Goal: Task Accomplishment & Management: Complete application form

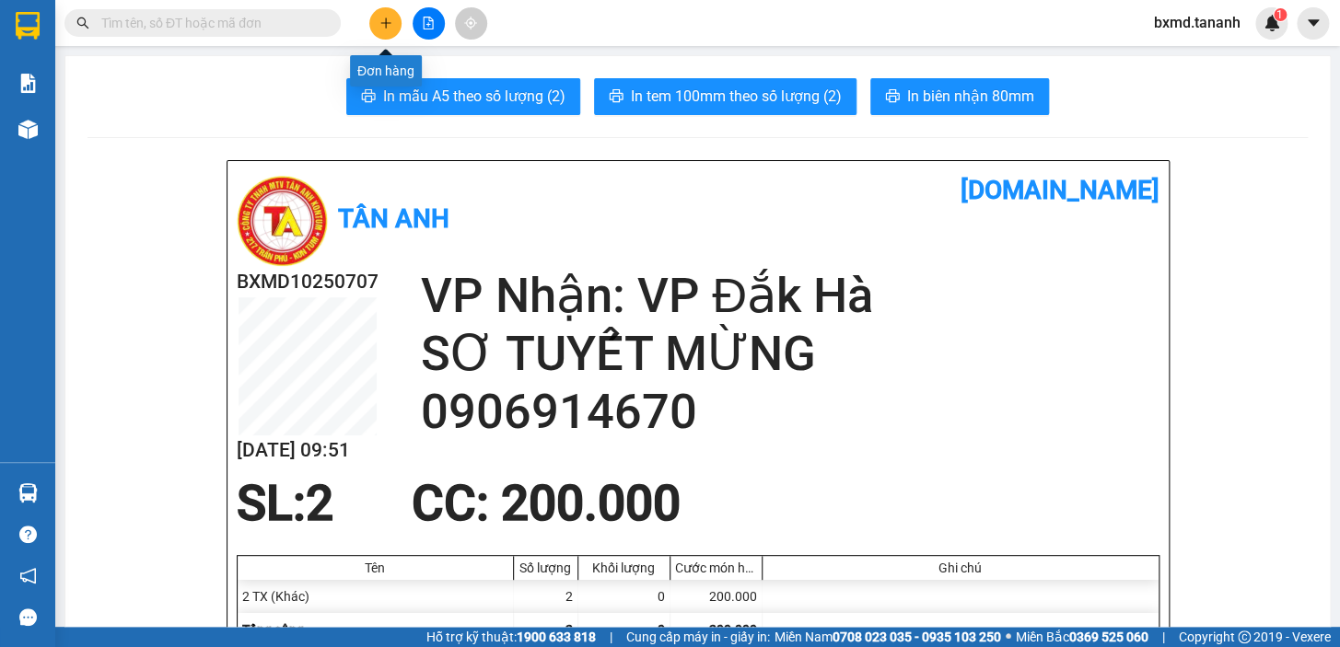
click at [386, 24] on icon "plus" at bounding box center [385, 22] width 1 height 10
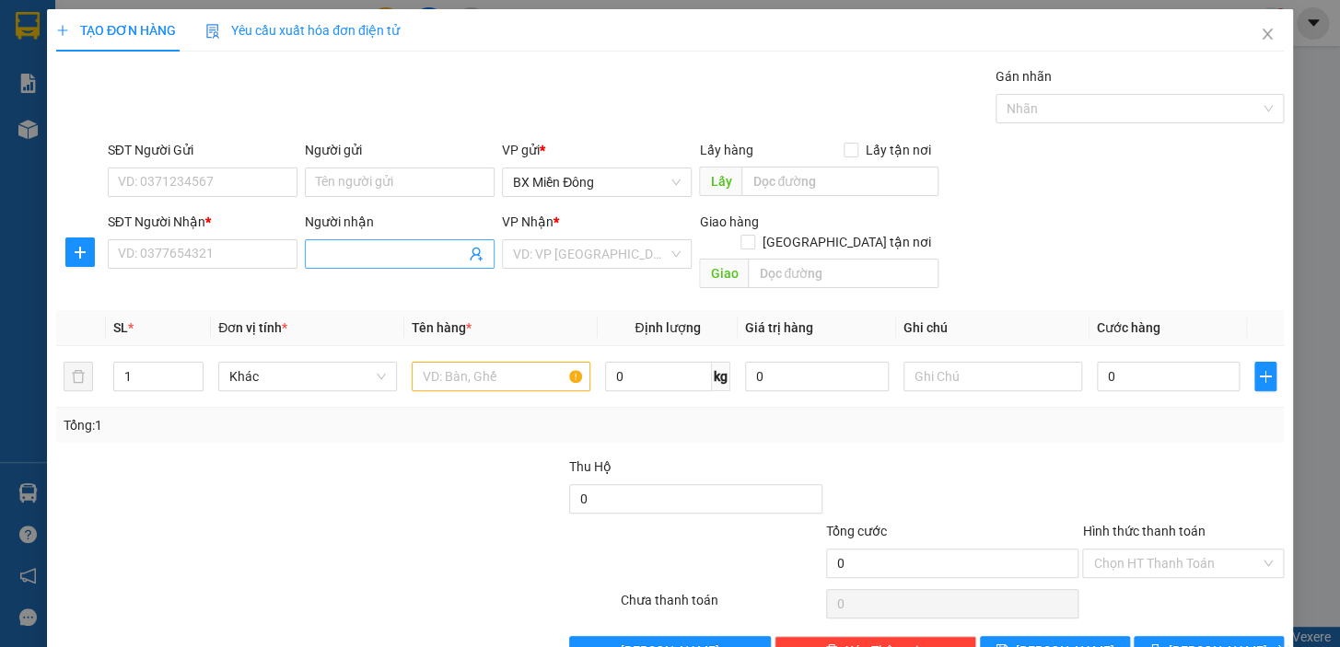
click at [343, 253] on input "Người nhận" at bounding box center [390, 254] width 149 height 20
drag, startPoint x: 353, startPoint y: 258, endPoint x: 259, endPoint y: 258, distance: 93.9
click at [259, 258] on div "SĐT Người Nhận * VD: 0377654321 Người nhận HÔNG THÔNG HÔNG THÔNG VP Nhận * VD: …" at bounding box center [695, 254] width 1183 height 85
type input "HOA THÔNG"
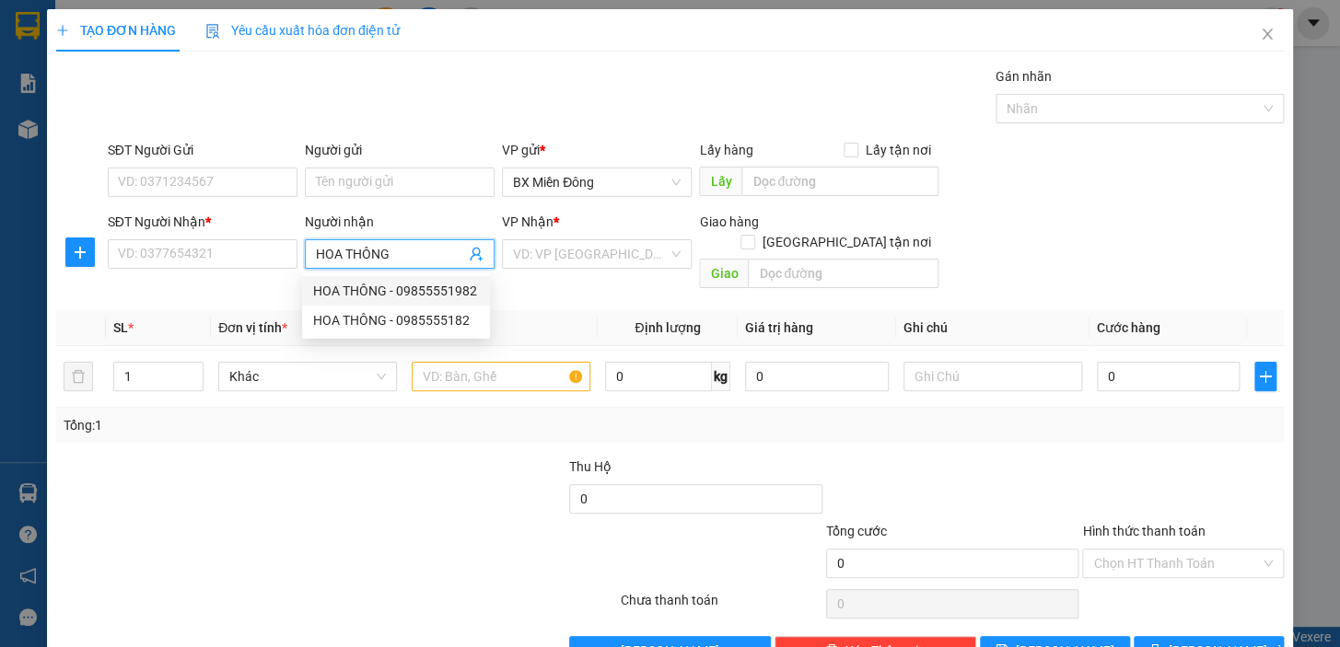
click at [365, 284] on div "HOA THÔNG - 09855551982" at bounding box center [396, 291] width 166 height 20
type input "09855551982"
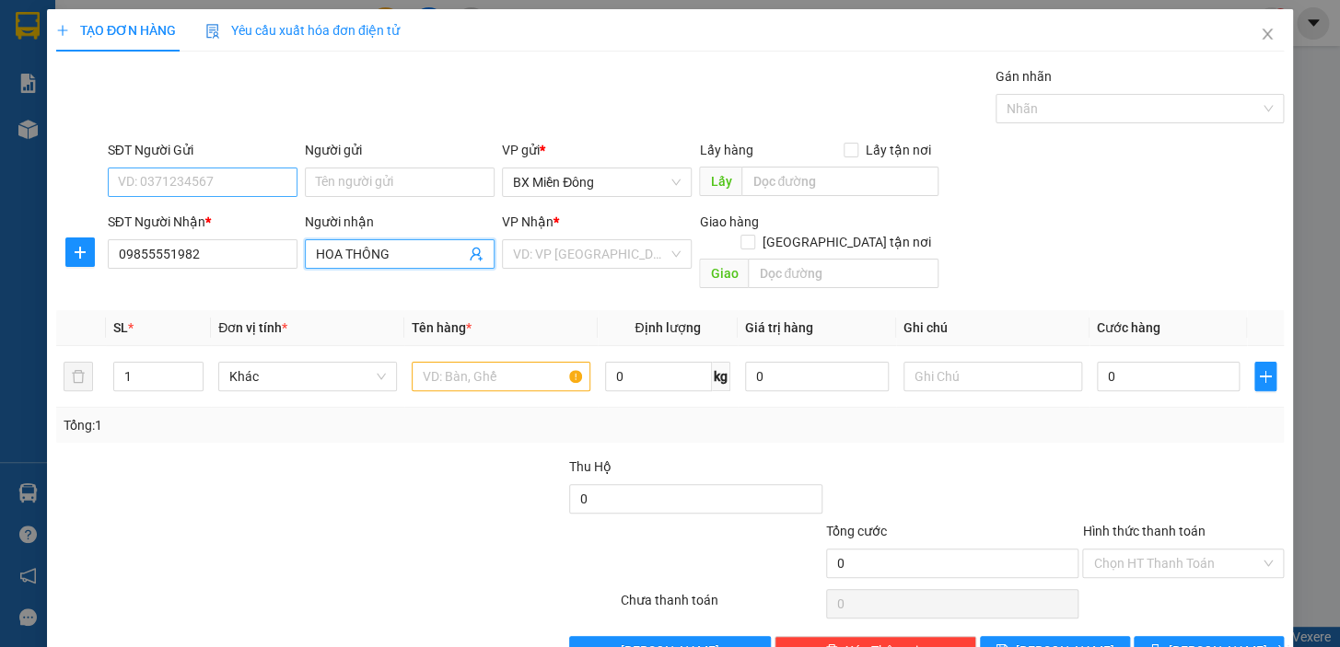
type input "HOA THÔNG"
click at [269, 180] on input "SĐT Người Gửi" at bounding box center [203, 182] width 190 height 29
click at [387, 183] on input "Người gửi" at bounding box center [400, 182] width 190 height 29
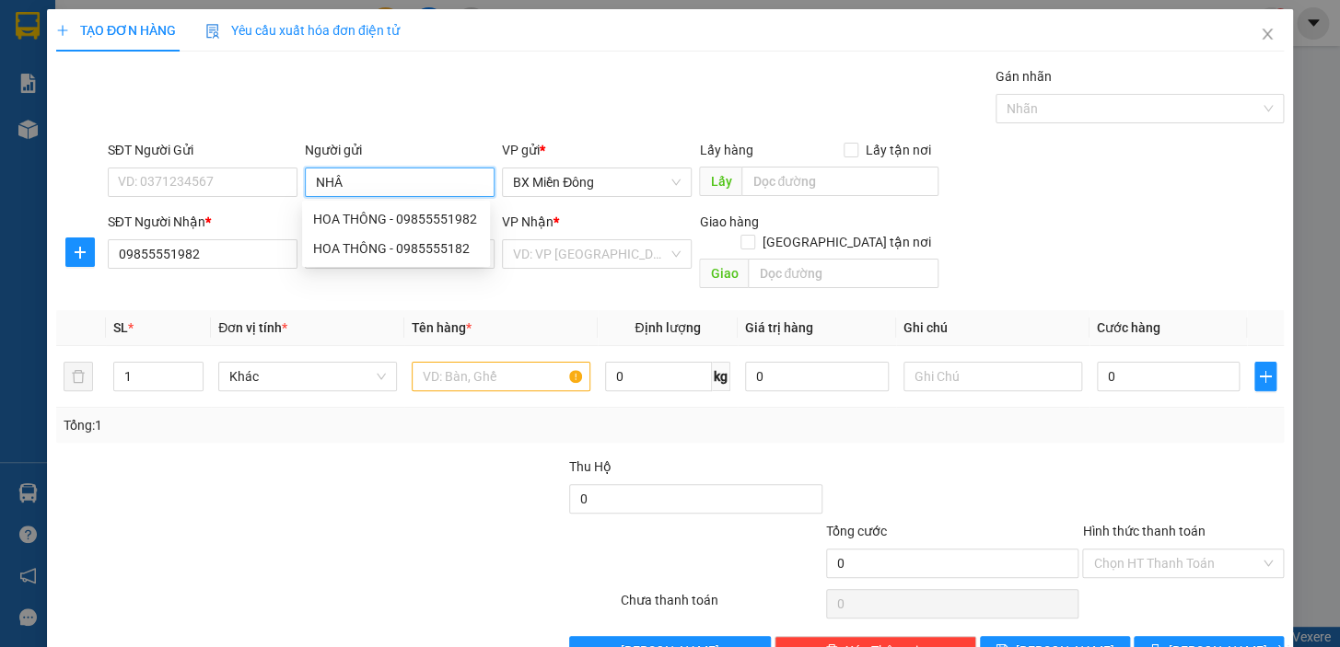
type input "NHÂM"
click at [381, 217] on div "NHÂM CÁ - 0913000293" at bounding box center [396, 219] width 166 height 20
type input "0913000293"
type input "NHÂM CÁ"
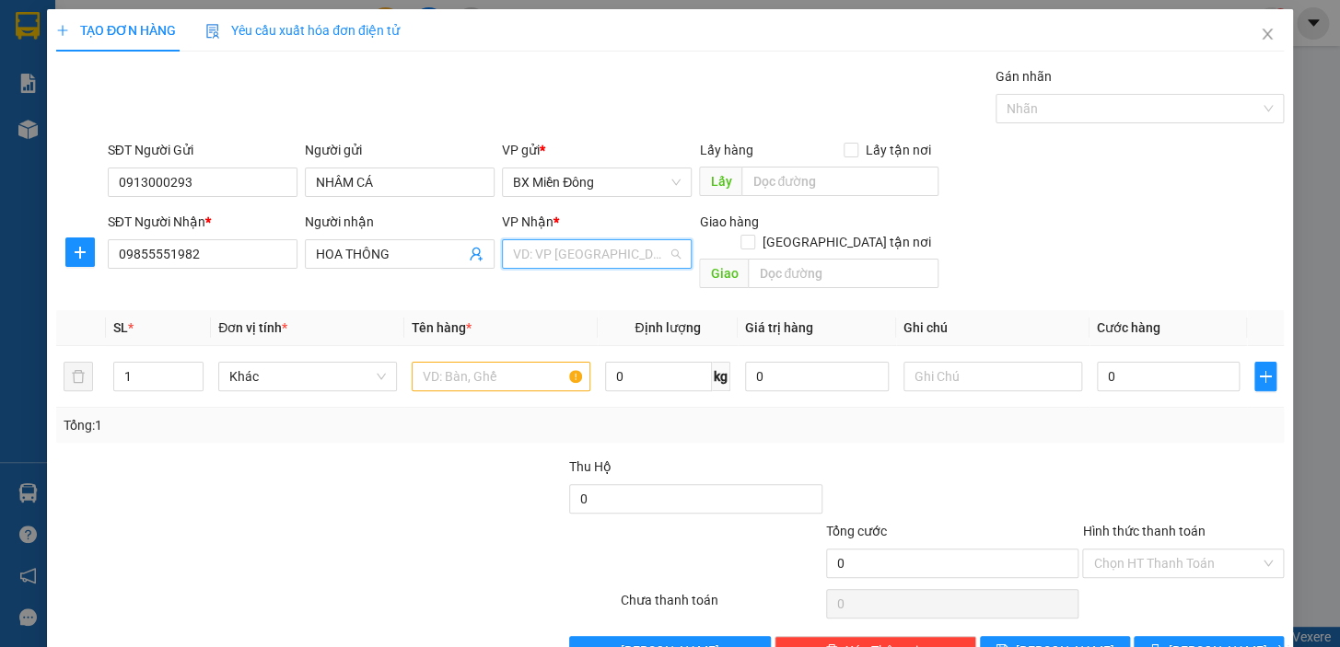
click at [599, 263] on input "search" at bounding box center [590, 254] width 155 height 28
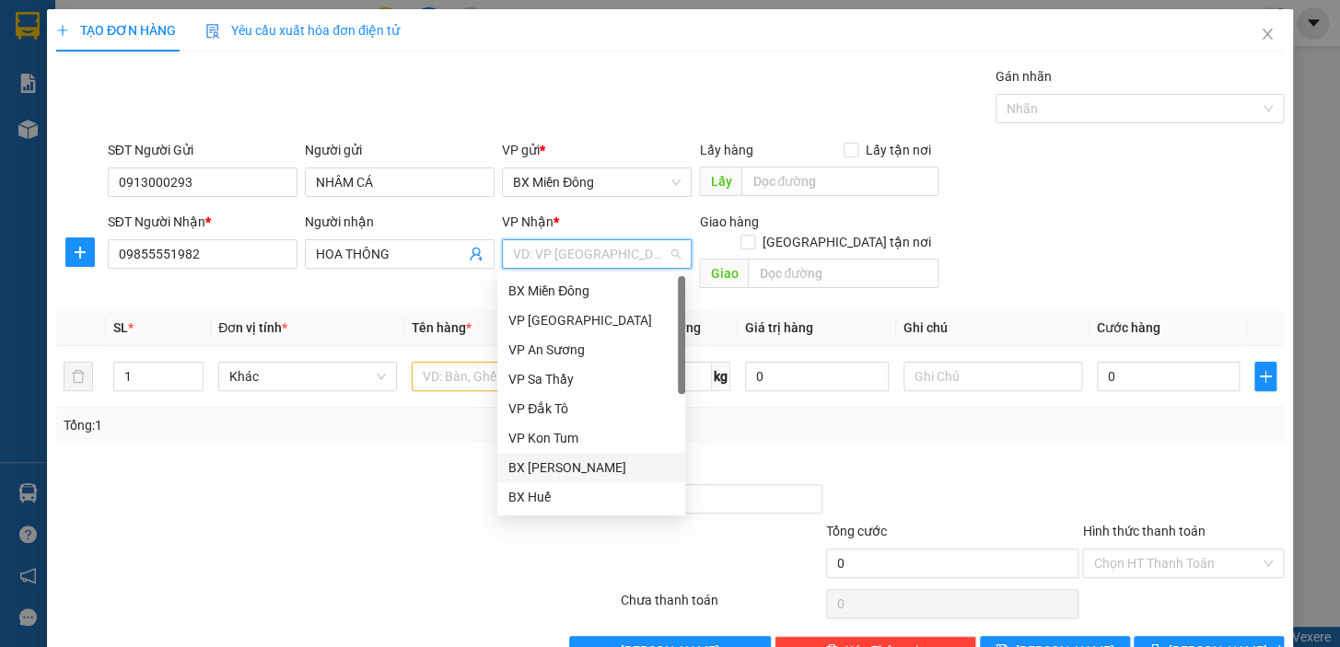
click at [586, 463] on div "BX [PERSON_NAME]" at bounding box center [591, 468] width 166 height 20
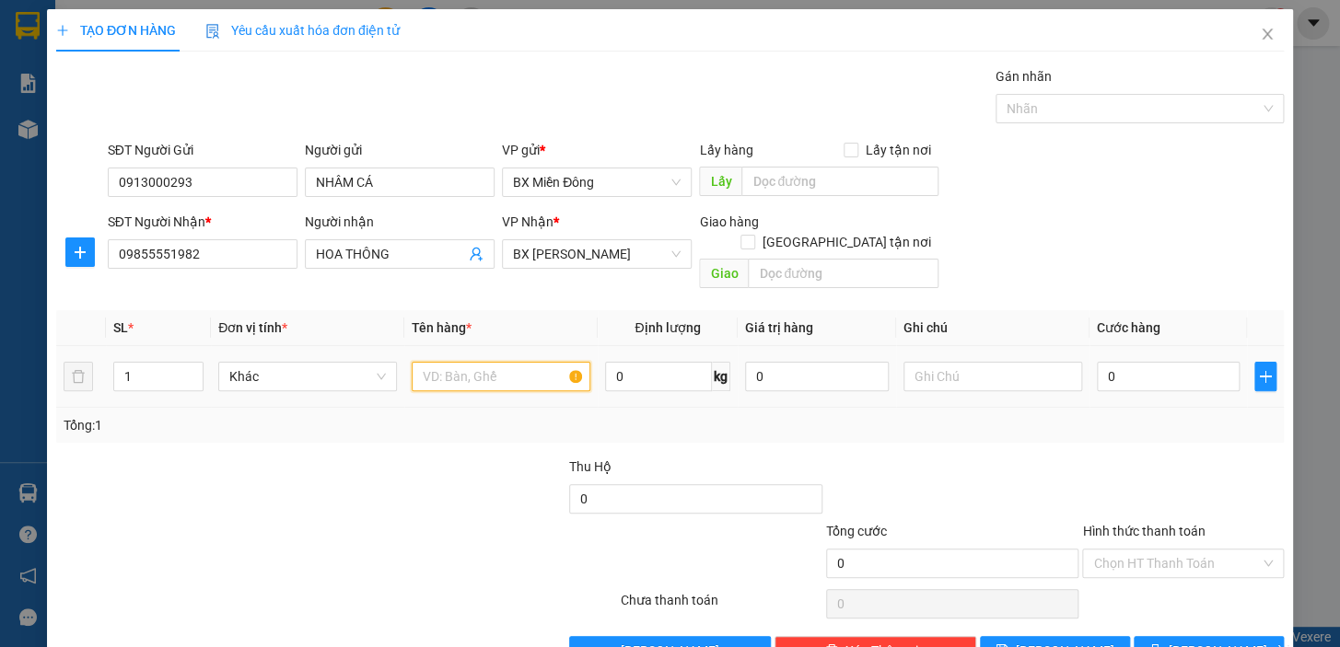
click at [497, 362] on input "text" at bounding box center [501, 376] width 179 height 29
type input "1 TX"
click at [1132, 366] on input "0" at bounding box center [1169, 376] width 144 height 29
type input "1"
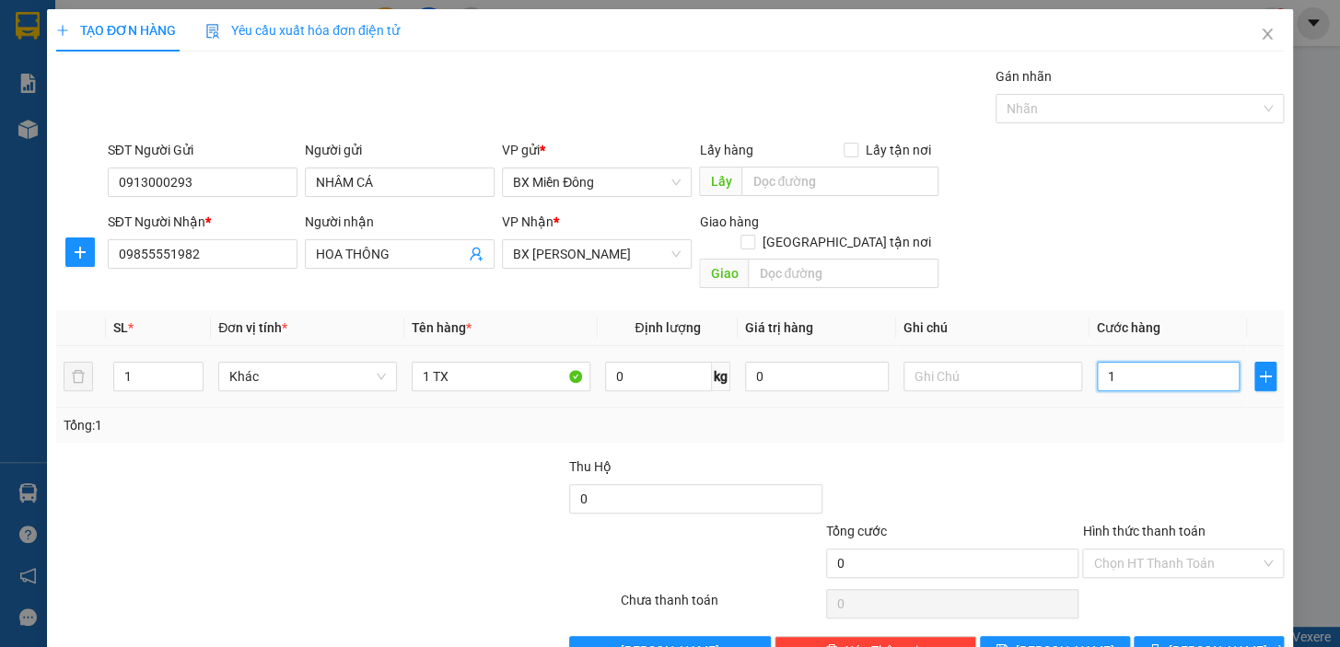
type input "1"
type input "12"
type input "120"
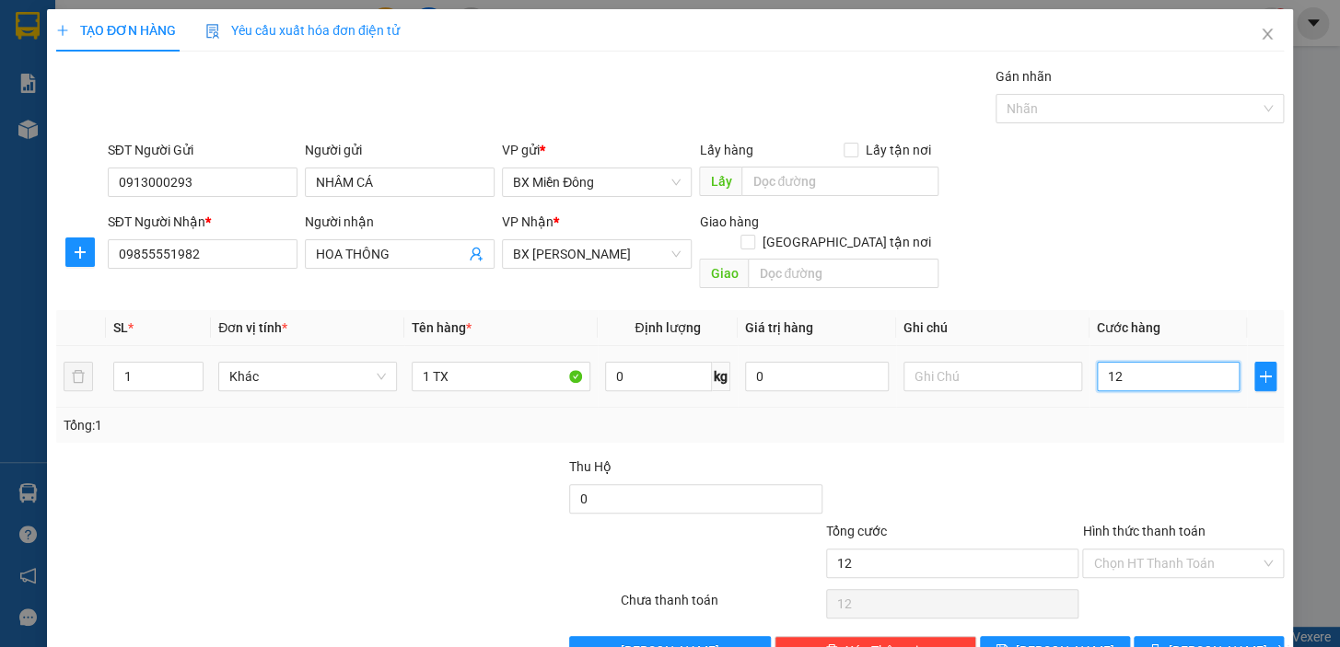
type input "120"
click at [1178, 362] on input "120" at bounding box center [1169, 376] width 144 height 29
type input "120.000"
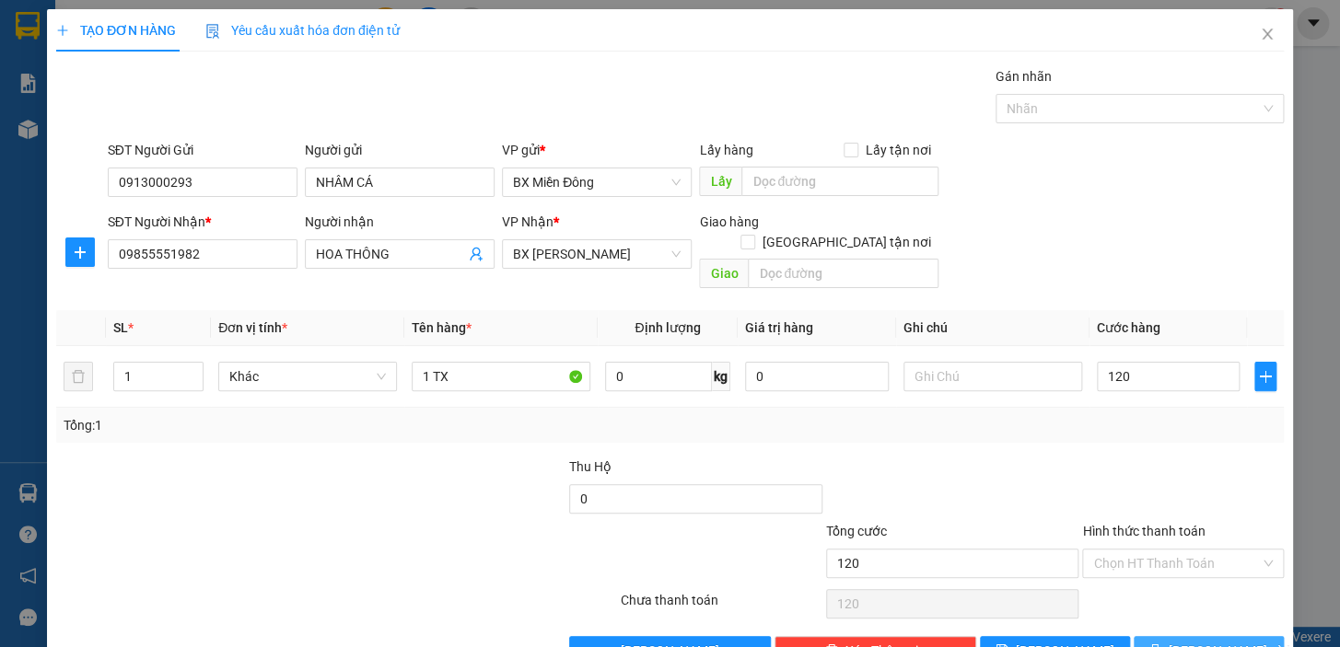
type input "120.000"
click at [1199, 636] on button "[PERSON_NAME] và In" at bounding box center [1208, 650] width 150 height 29
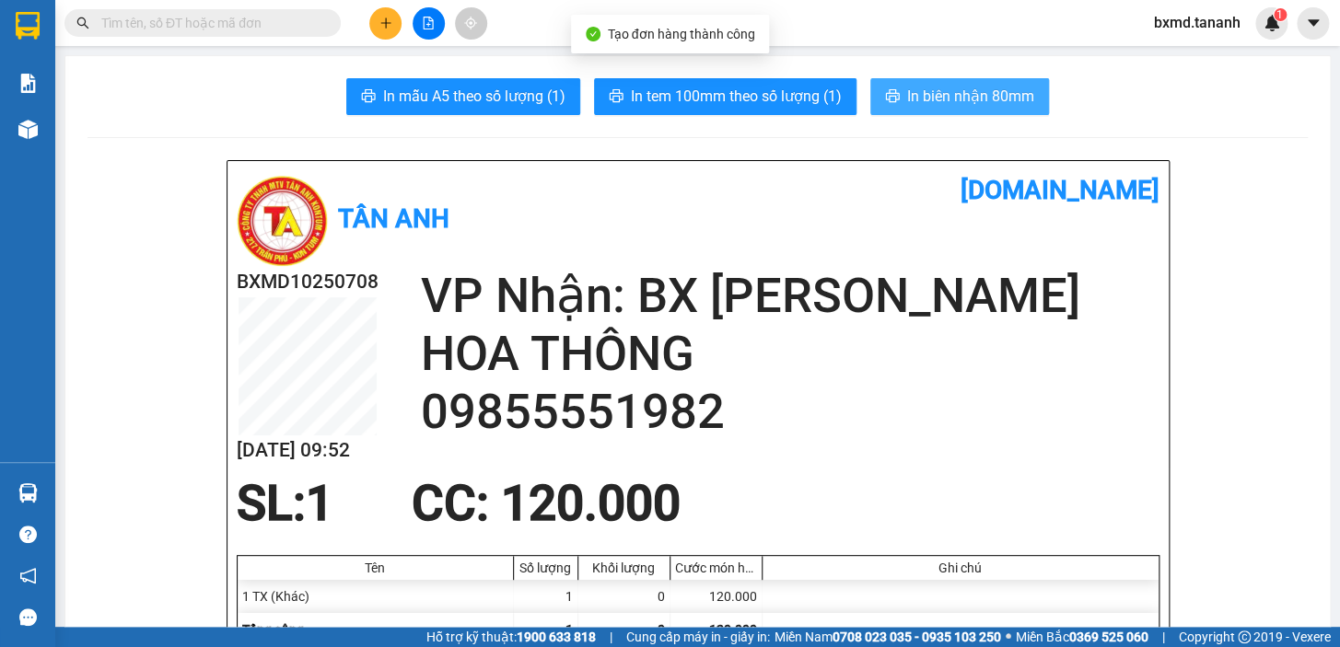
click at [923, 92] on span "In biên nhận 80mm" at bounding box center [970, 96] width 127 height 23
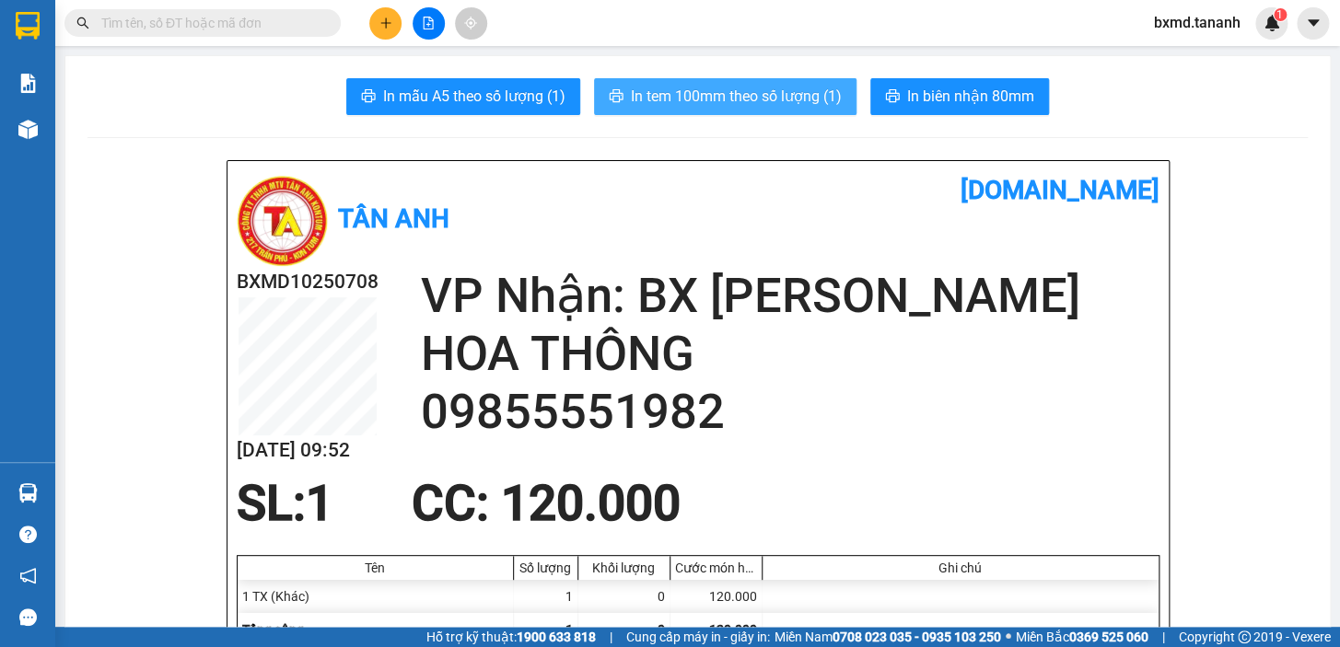
click at [694, 94] on span "In tem 100mm theo số lượng (1)" at bounding box center [736, 96] width 211 height 23
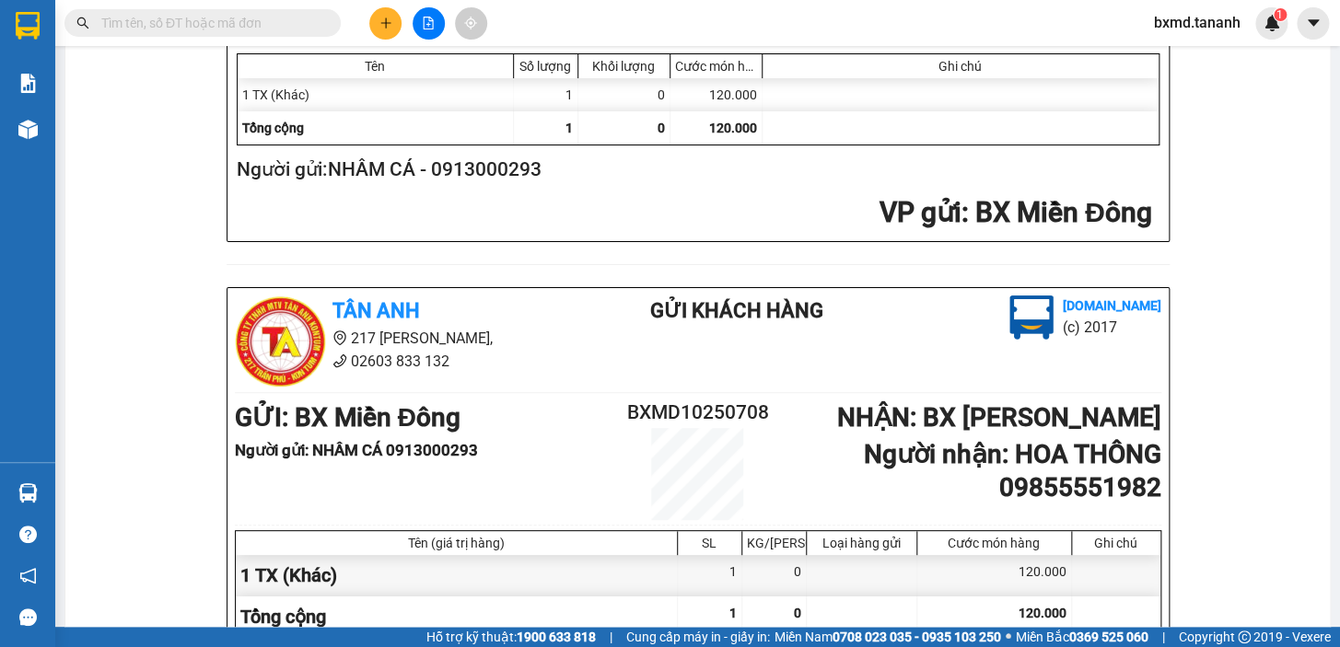
scroll to position [334, 0]
